Goal: Check status: Check status

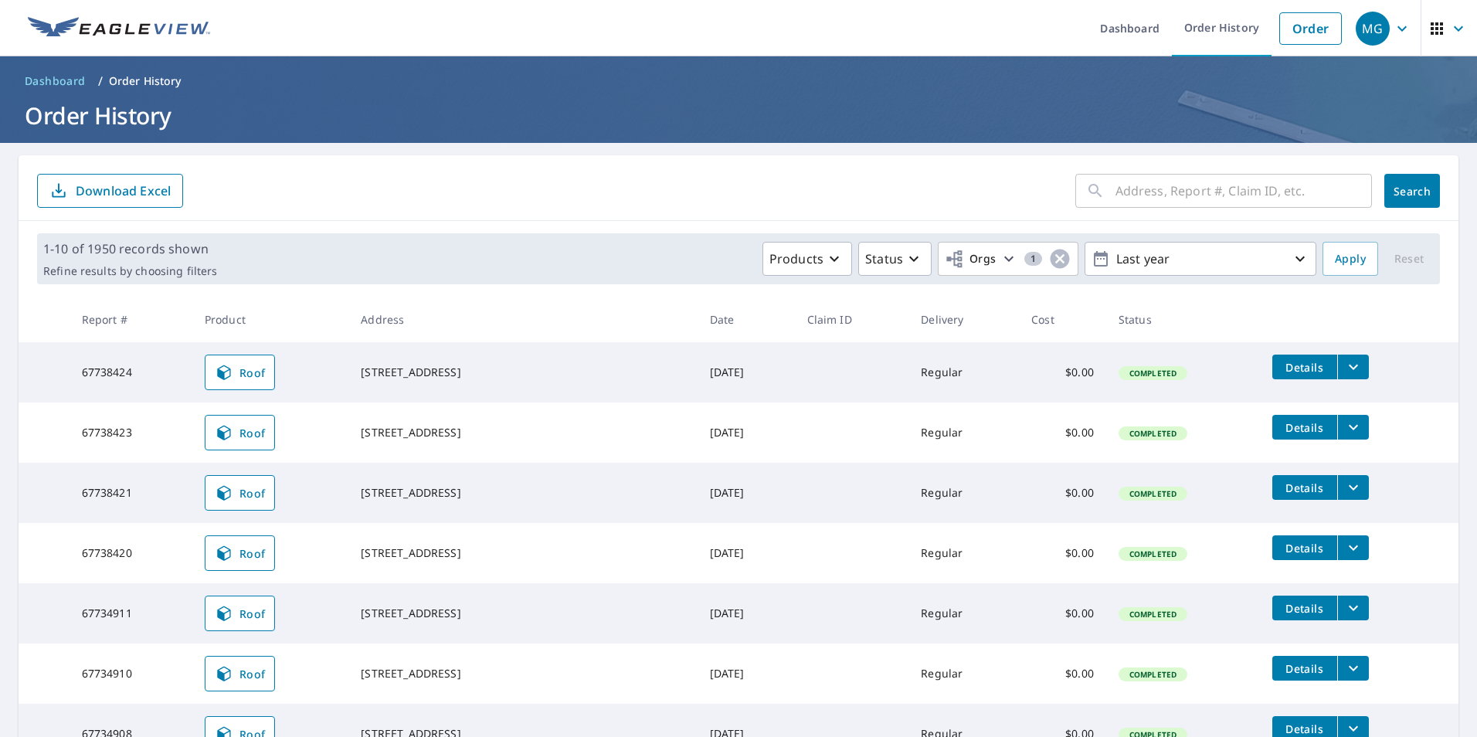
click at [1158, 199] on input "text" at bounding box center [1243, 190] width 256 height 43
paste input "[STREET_ADDRESS]"
type input "[STREET_ADDRESS]"
click at [1399, 192] on span "Search" at bounding box center [1411, 191] width 31 height 15
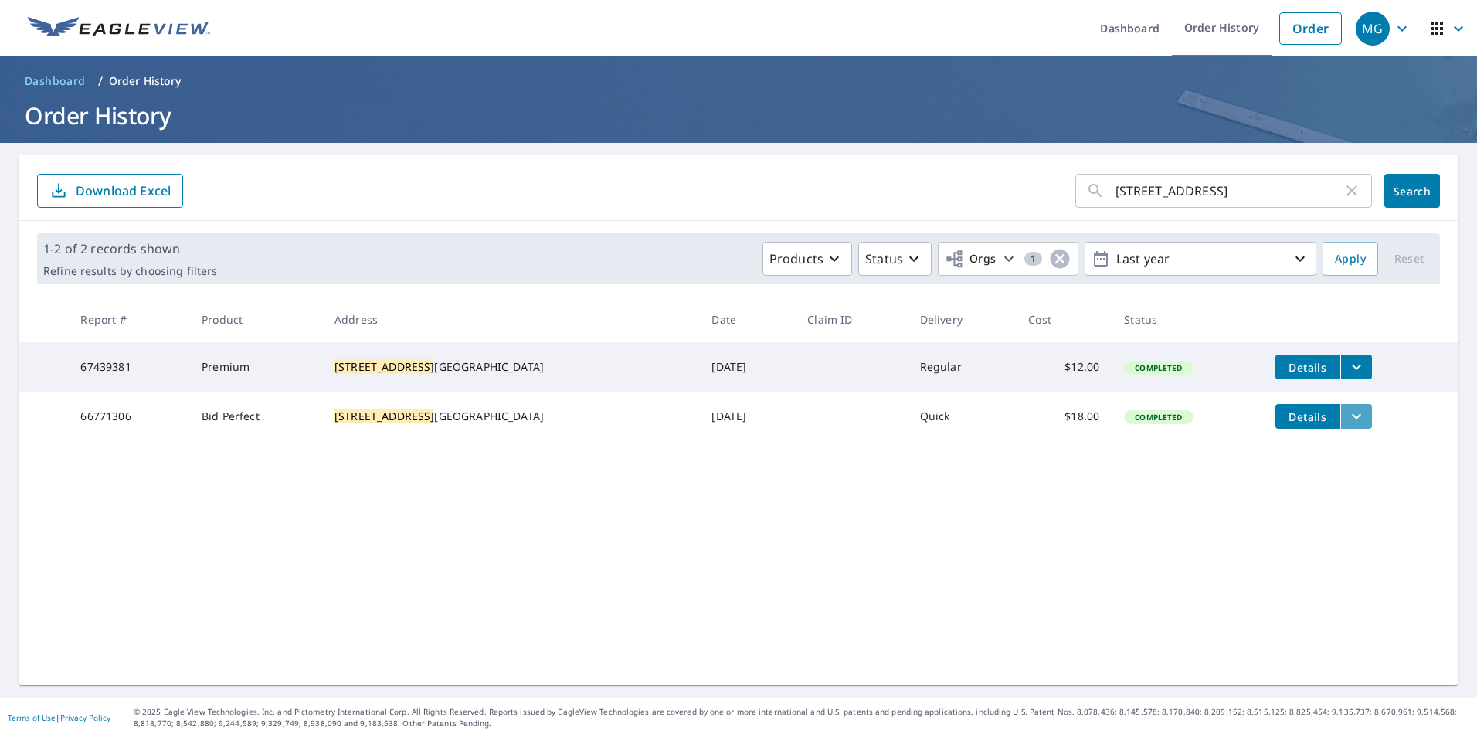
click at [1347, 426] on icon "filesDropdownBtn-66771306" at bounding box center [1356, 416] width 19 height 19
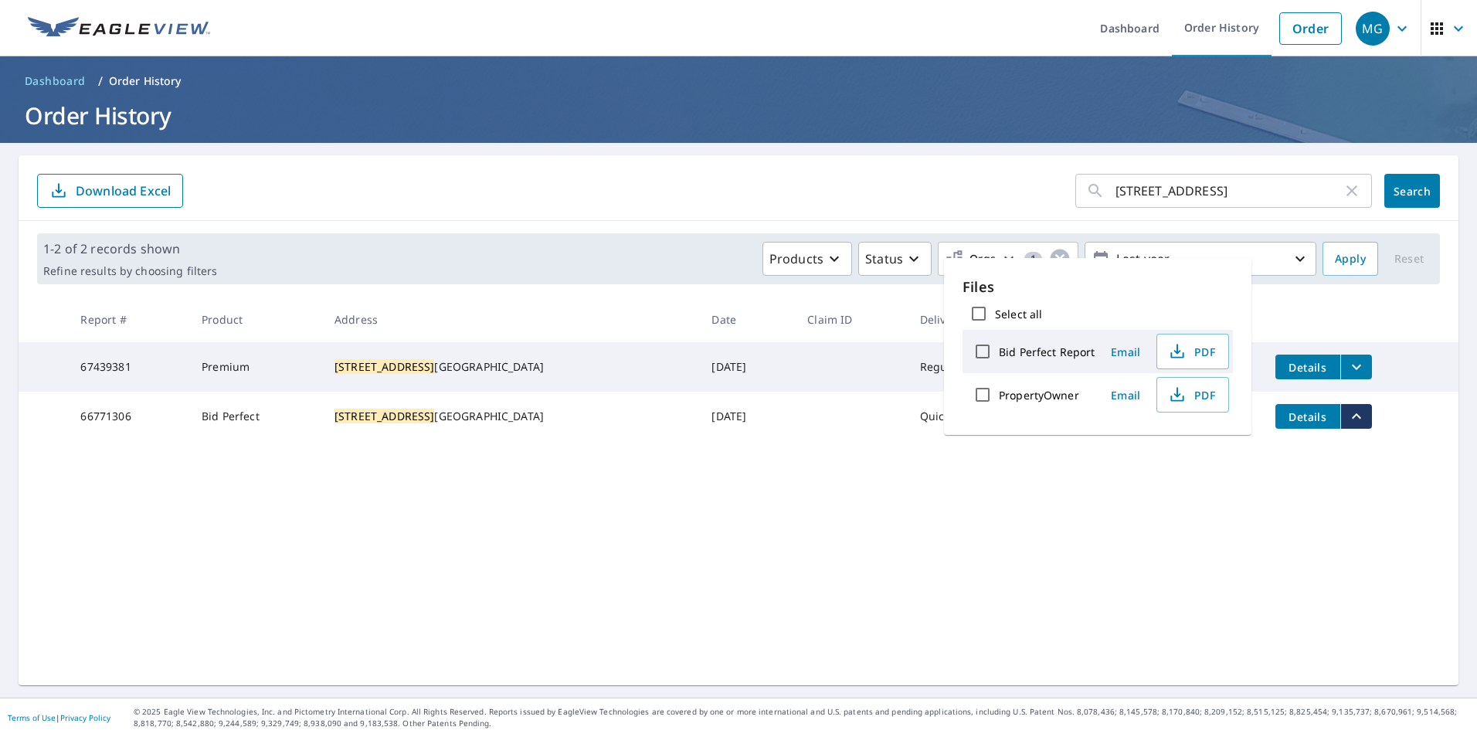
click at [1128, 564] on div "[STREET_ADDRESS] ​ Search Download Excel 1-2 of 2 records shown Refine results …" at bounding box center [739, 420] width 1440 height 530
